Goal: Find contact information

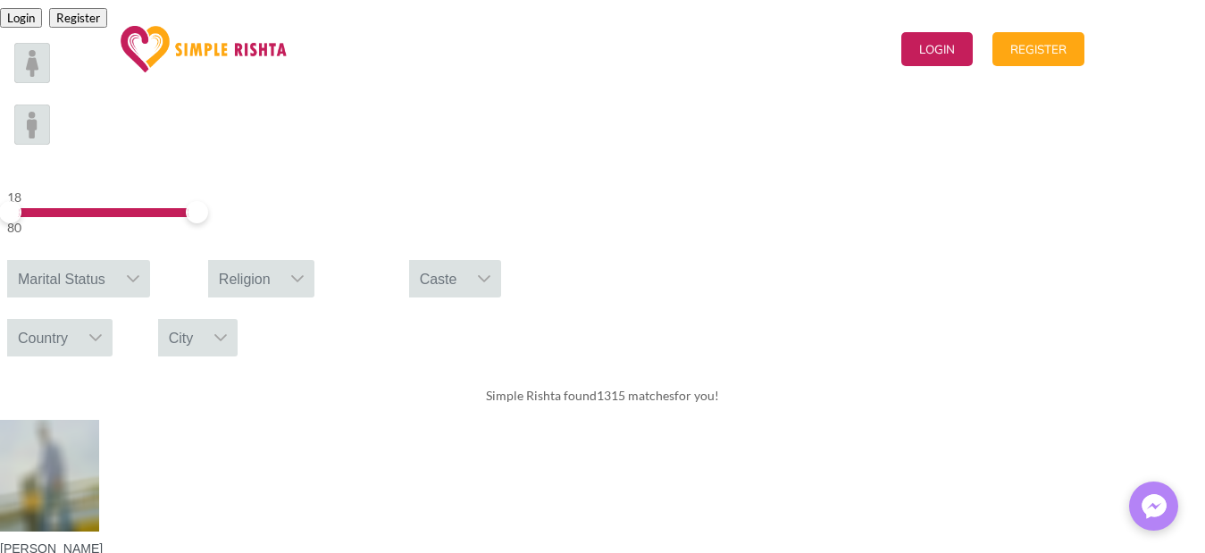
click at [751, 46] on link "Contact Us" at bounding box center [762, 48] width 81 height 89
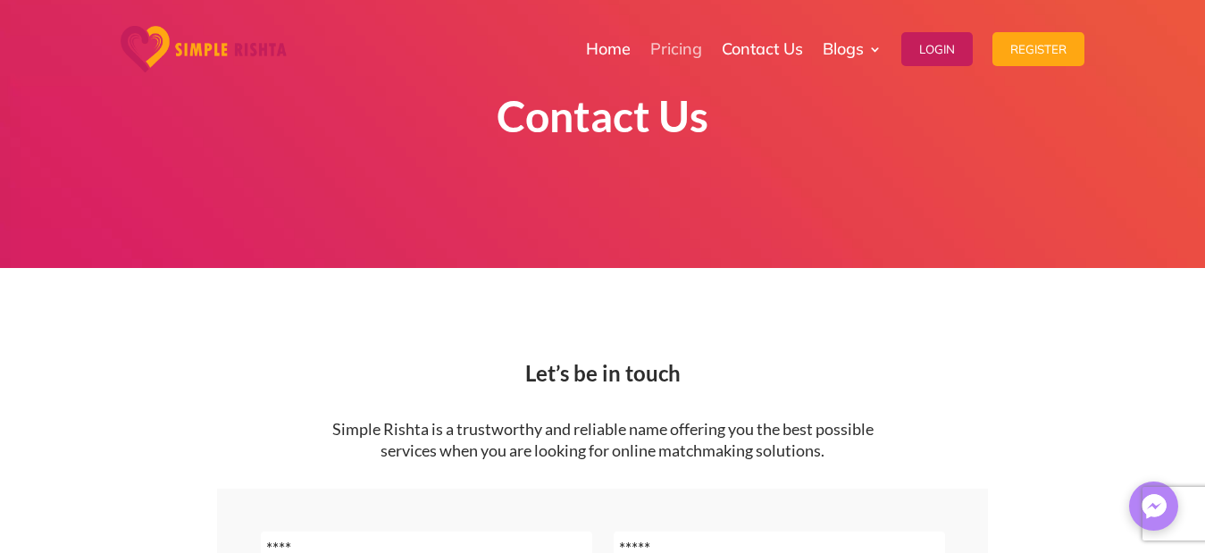
click at [651, 36] on link "Pricing" at bounding box center [676, 48] width 52 height 89
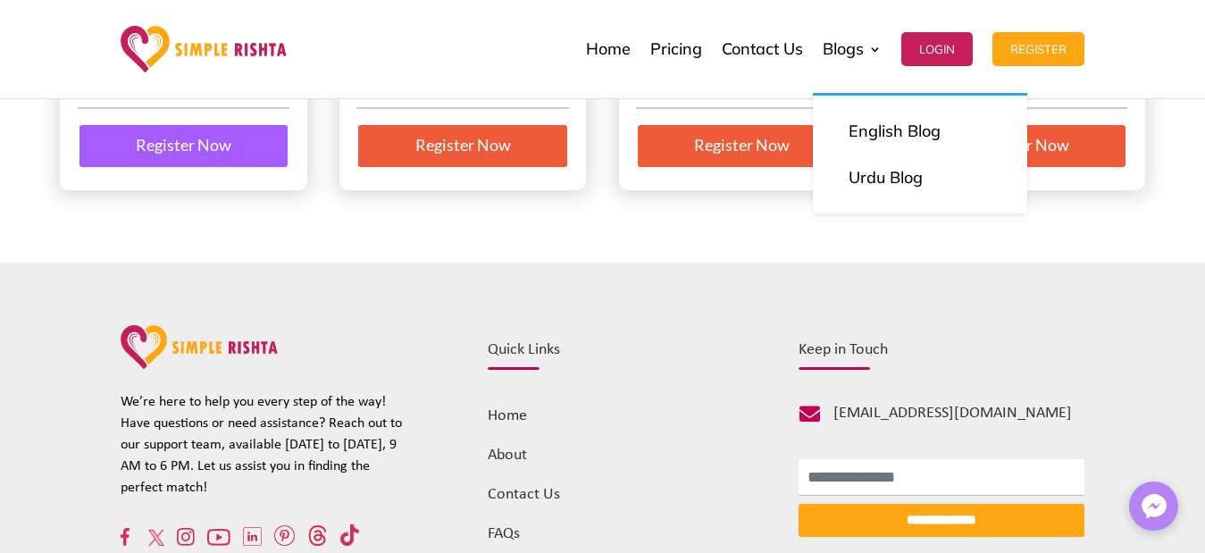
scroll to position [625, 0]
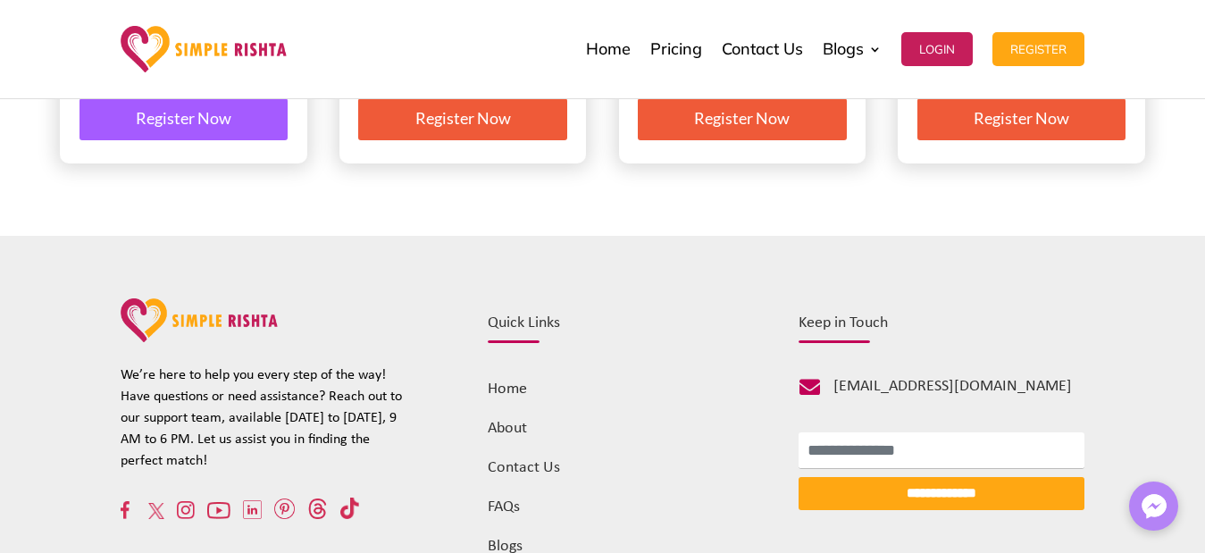
click at [542, 474] on link "Contact Us" at bounding box center [524, 467] width 72 height 17
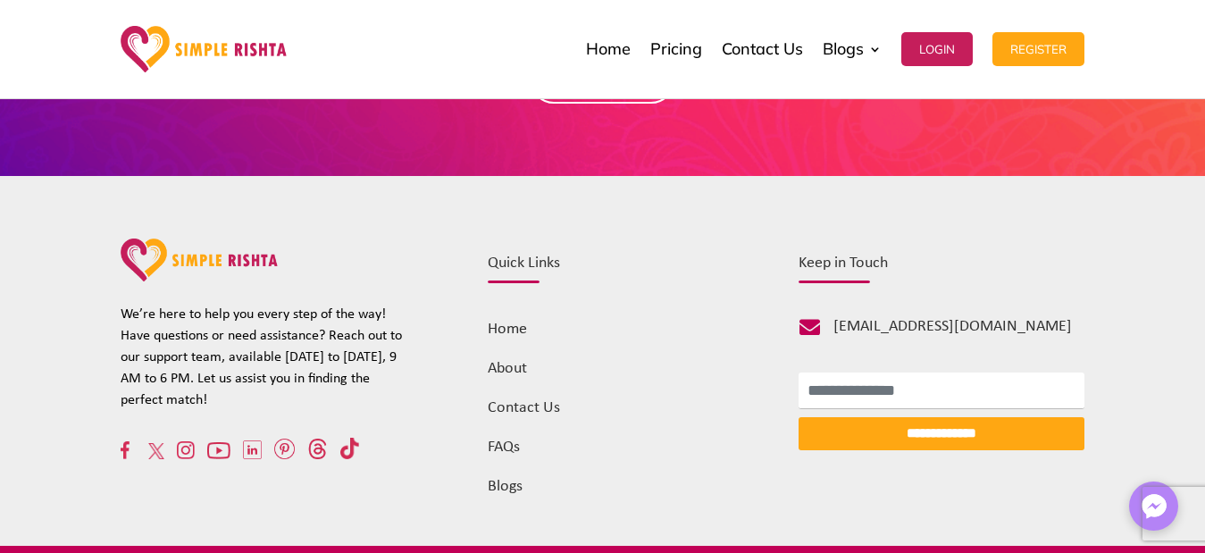
scroll to position [1072, 0]
